Goal: Task Accomplishment & Management: Use online tool/utility

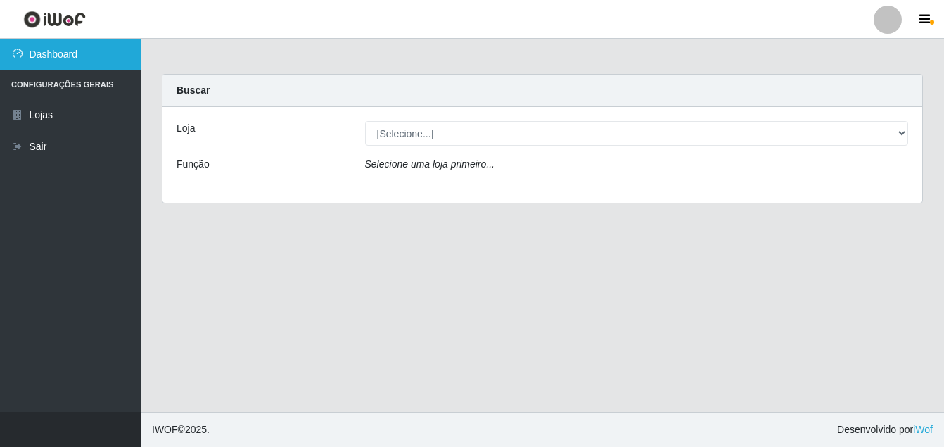
click at [44, 49] on link "Dashboard" at bounding box center [70, 55] width 141 height 32
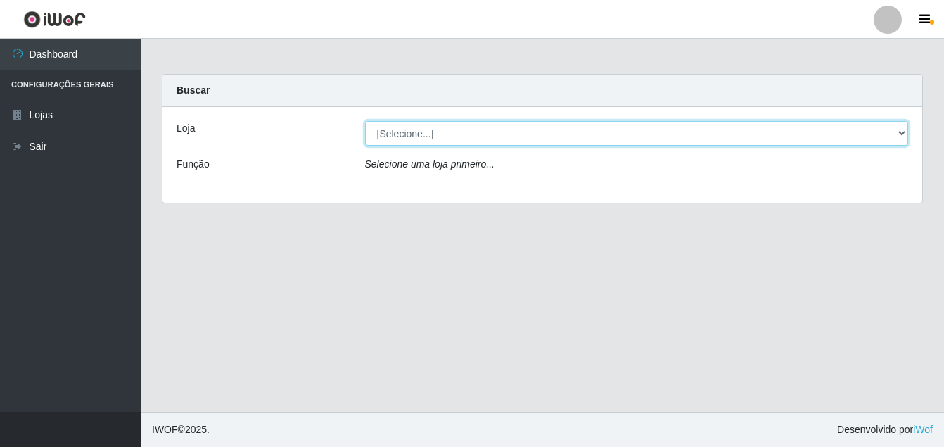
click at [443, 132] on select "[Selecione...] Ajubá Mercado" at bounding box center [637, 133] width 544 height 25
select select "402"
click at [365, 121] on select "[Selecione...] Ajubá Mercado" at bounding box center [637, 133] width 544 height 25
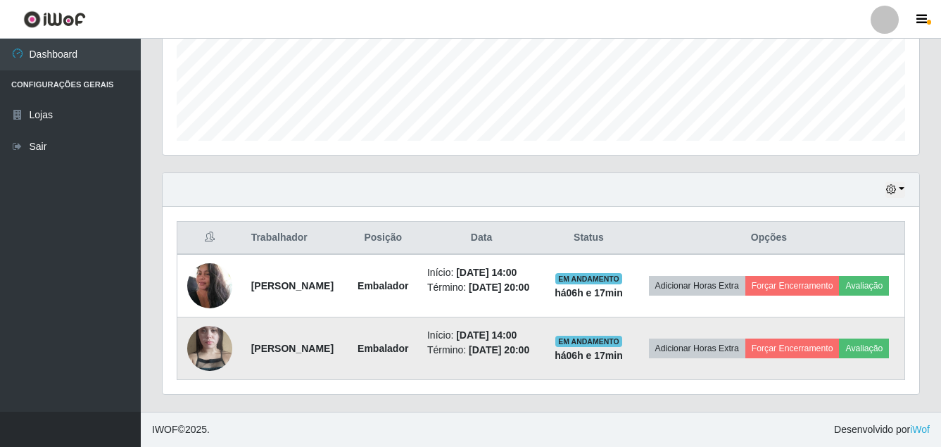
scroll to position [413, 0]
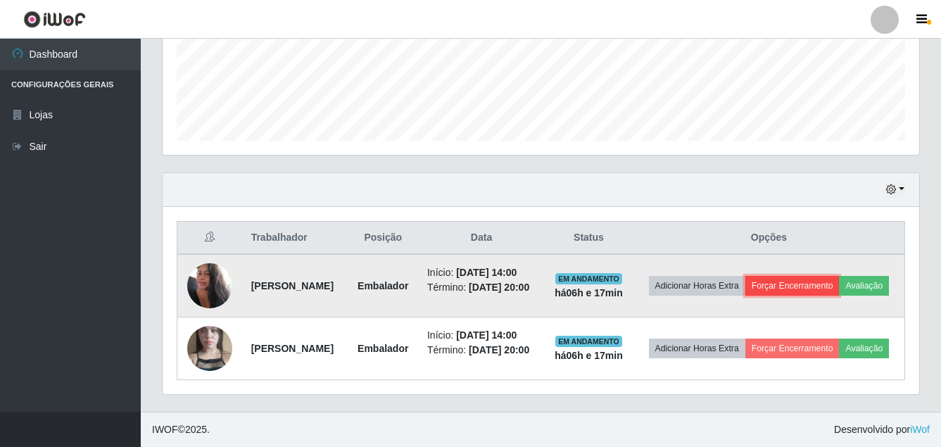
click at [840, 276] on button "Forçar Encerramento" at bounding box center [792, 286] width 94 height 20
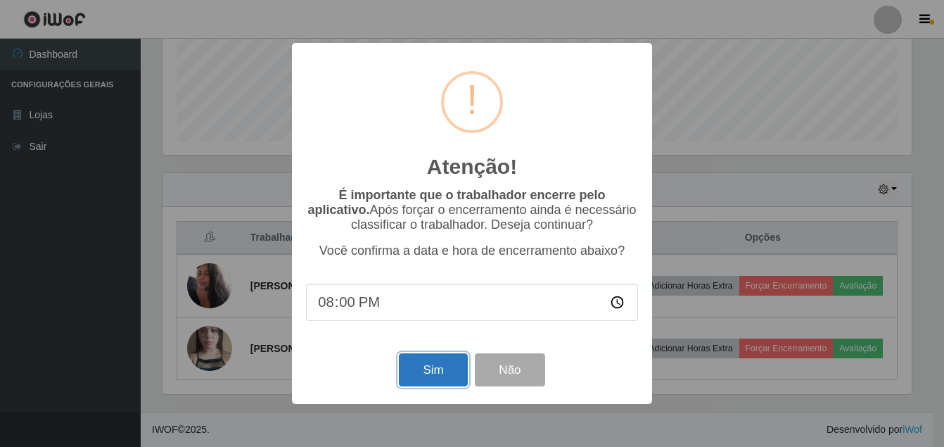
click at [417, 371] on button "Sim" at bounding box center [433, 369] width 68 height 33
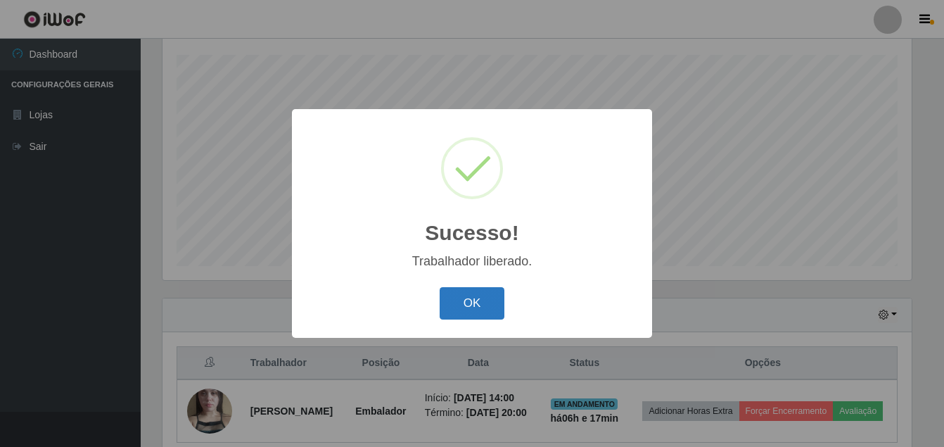
click at [479, 299] on button "OK" at bounding box center [472, 303] width 65 height 33
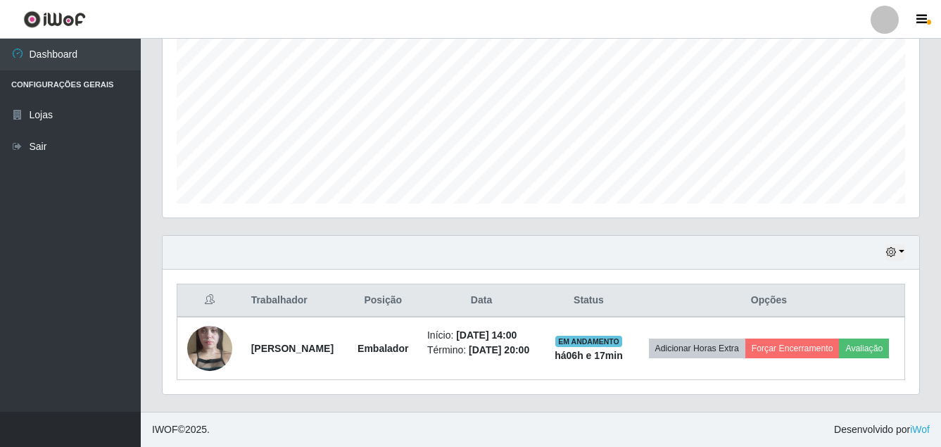
scroll to position [325, 0]
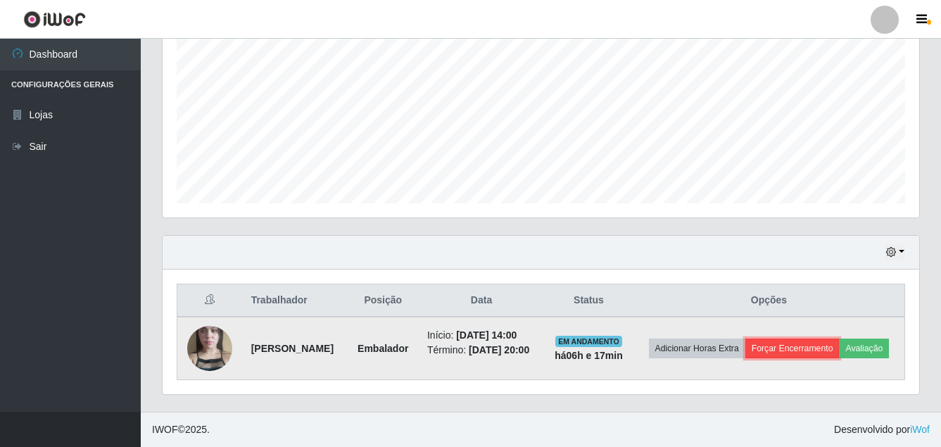
click at [840, 339] on button "Forçar Encerramento" at bounding box center [792, 349] width 94 height 20
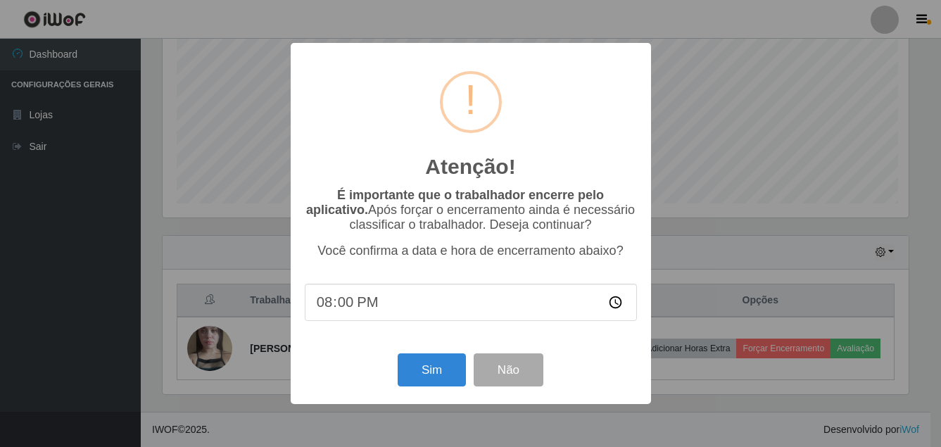
scroll to position [292, 750]
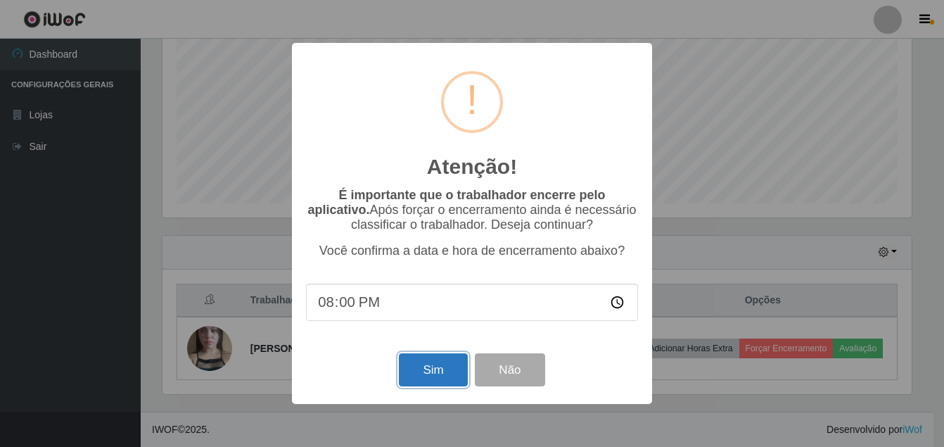
click at [440, 371] on button "Sim" at bounding box center [433, 369] width 68 height 33
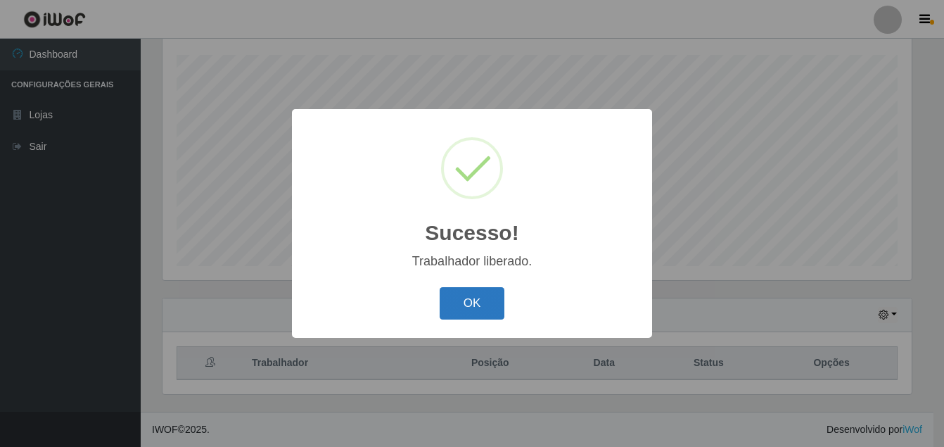
click at [485, 305] on button "OK" at bounding box center [472, 303] width 65 height 33
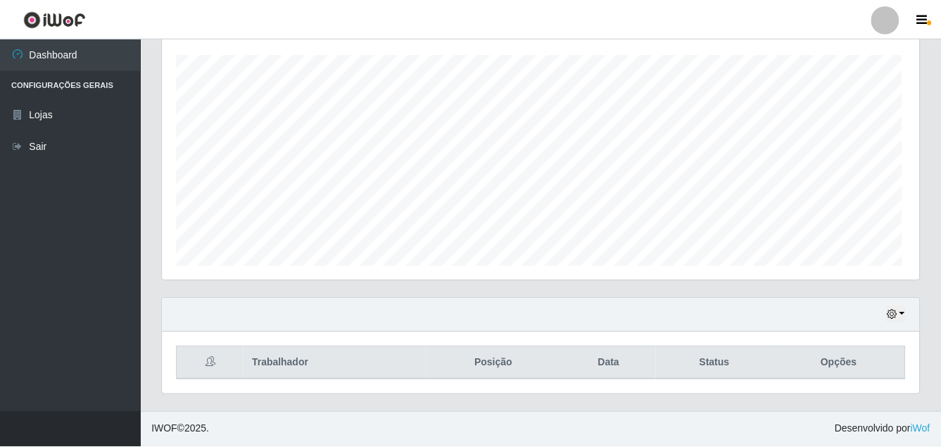
scroll to position [292, 757]
